Goal: Find specific page/section: Find specific page/section

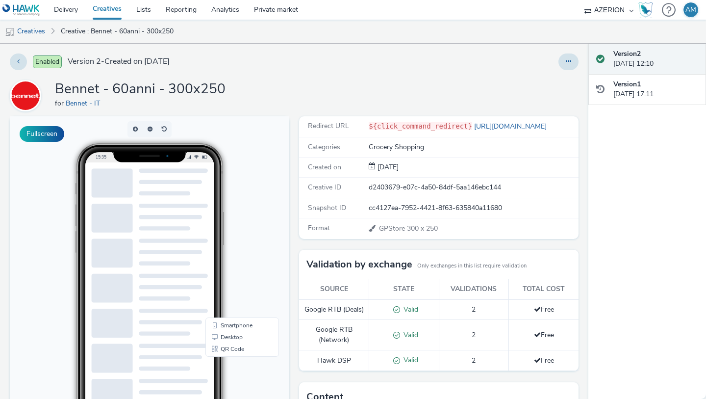
click at [250, 256] on body "15:35 Smartphone Desktop QR Code" at bounding box center [150, 317] width 280 height 402
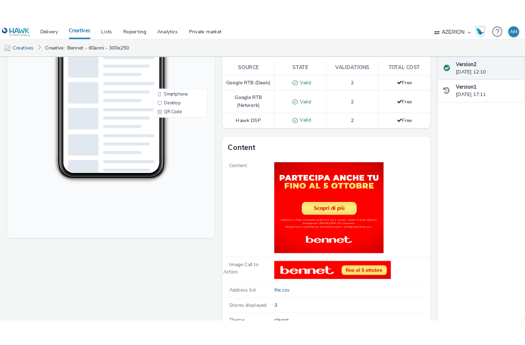
scroll to position [319, 0]
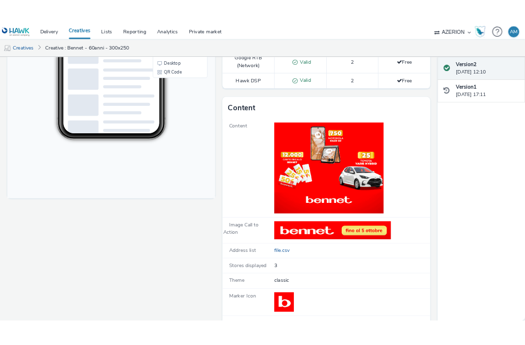
scroll to position [319, 0]
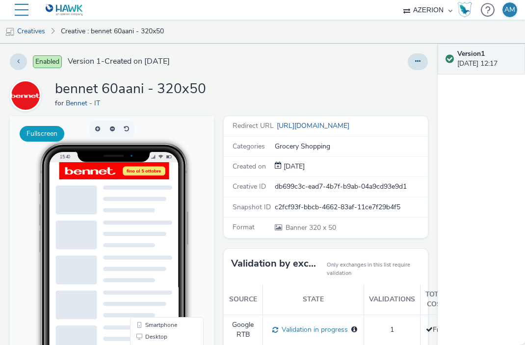
click at [53, 129] on button "Fullscreen" at bounding box center [42, 134] width 45 height 16
